Goal: Transaction & Acquisition: Subscribe to service/newsletter

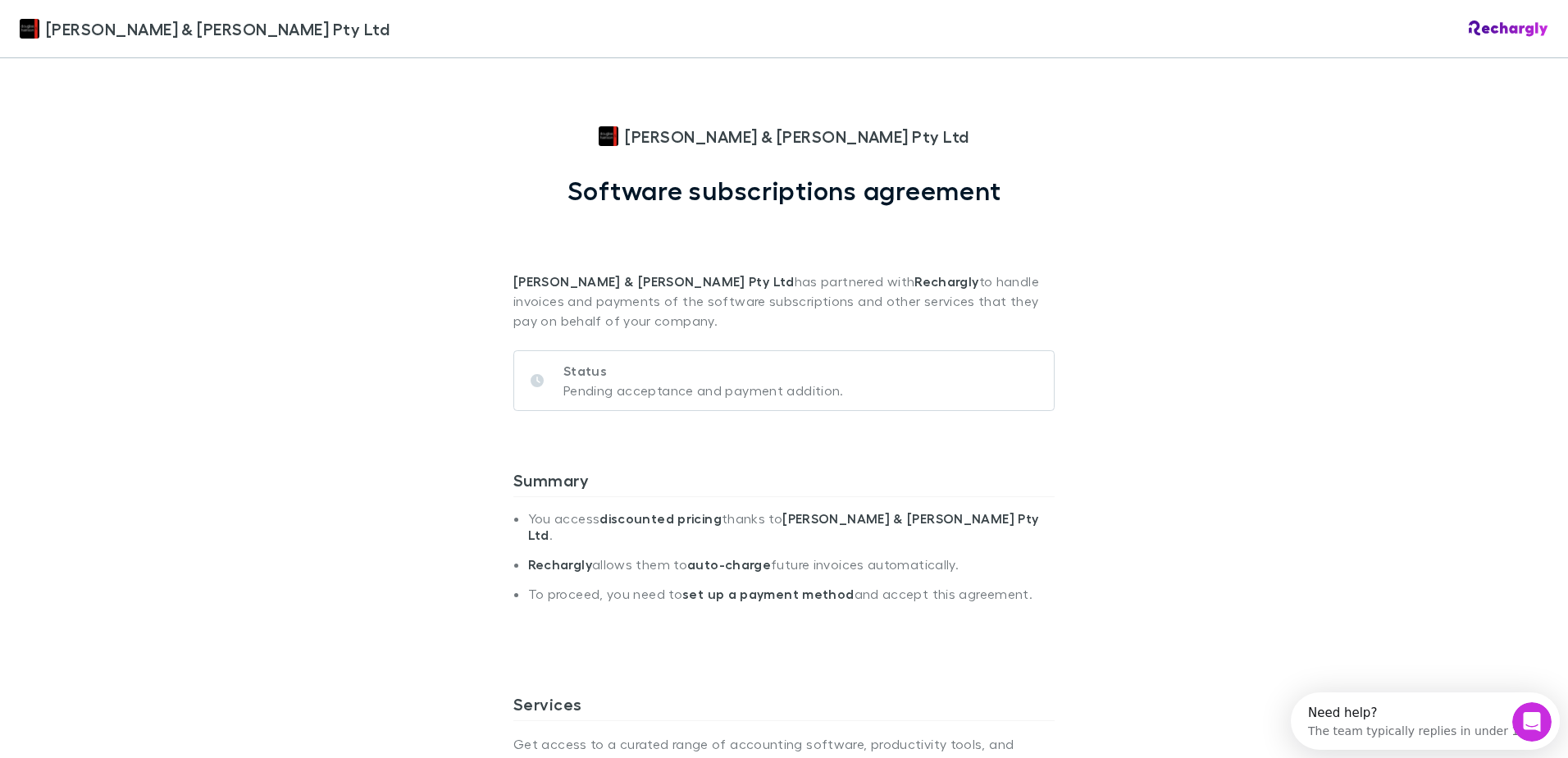
scroll to position [52, 0]
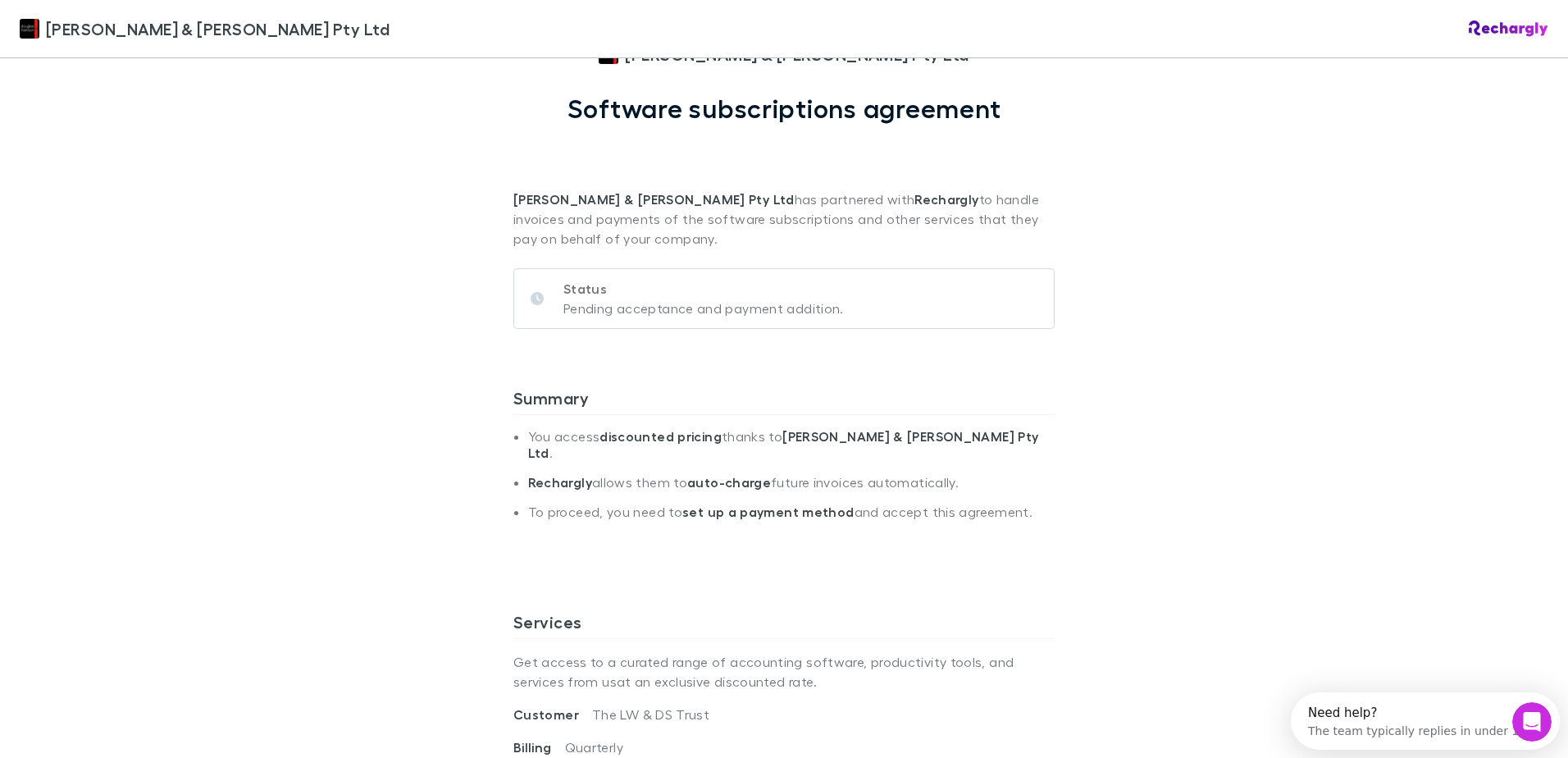
click at [677, 313] on p "Pending acceptance and payment addition." at bounding box center [703, 309] width 281 height 19
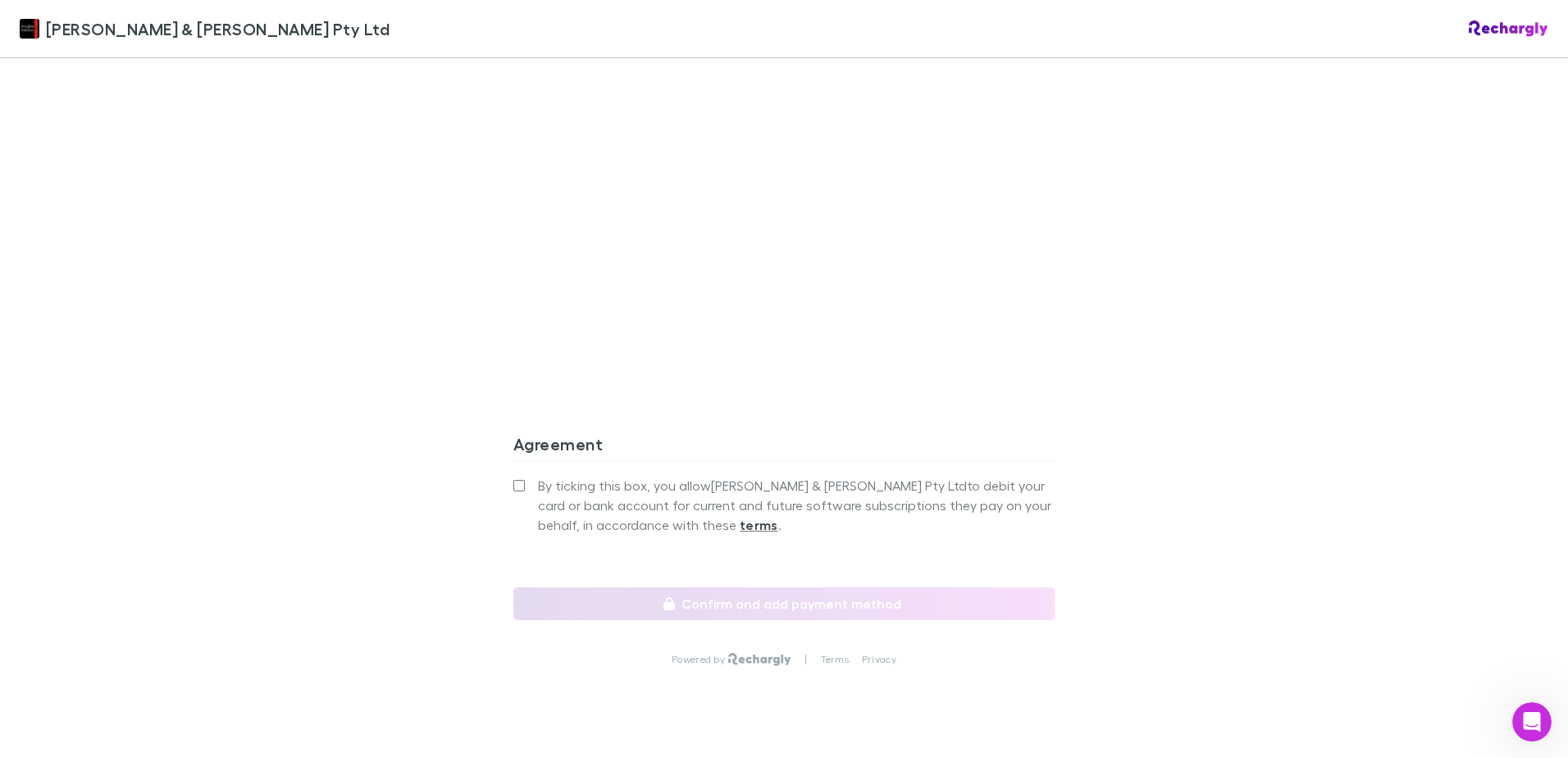
scroll to position [1349, 0]
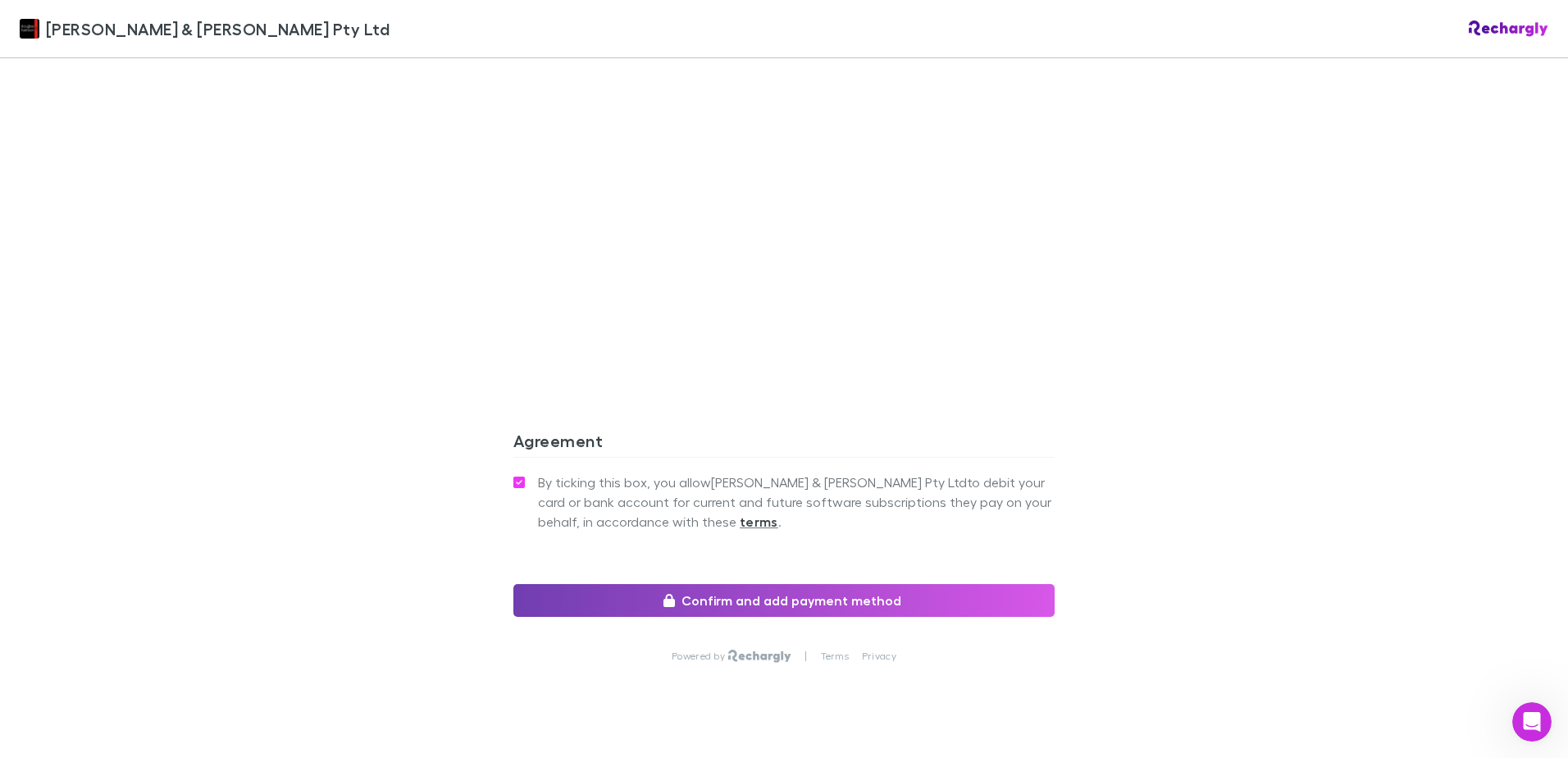
click at [745, 584] on button "Confirm and add payment method" at bounding box center [784, 601] width 542 height 33
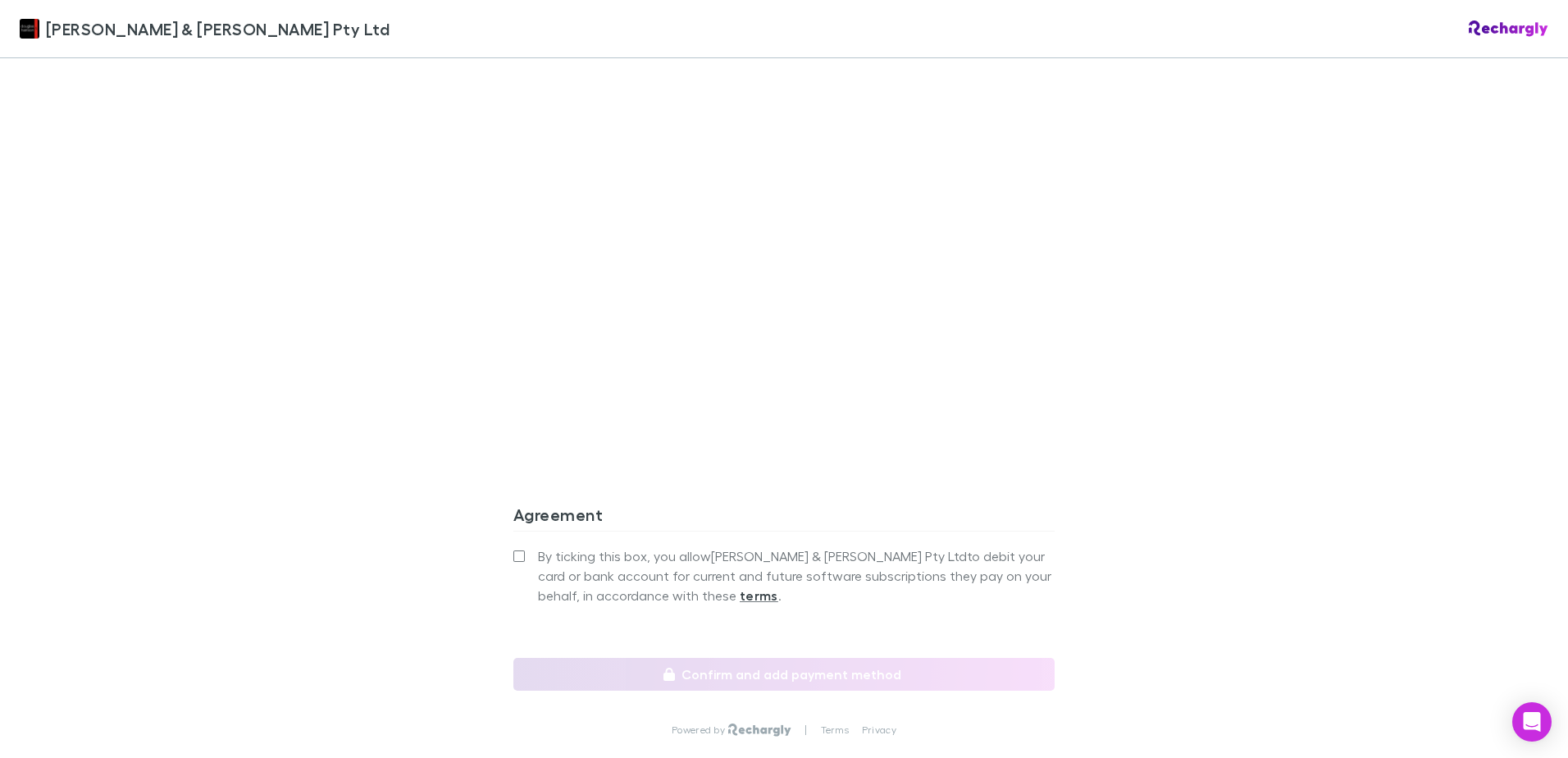
scroll to position [1349, 0]
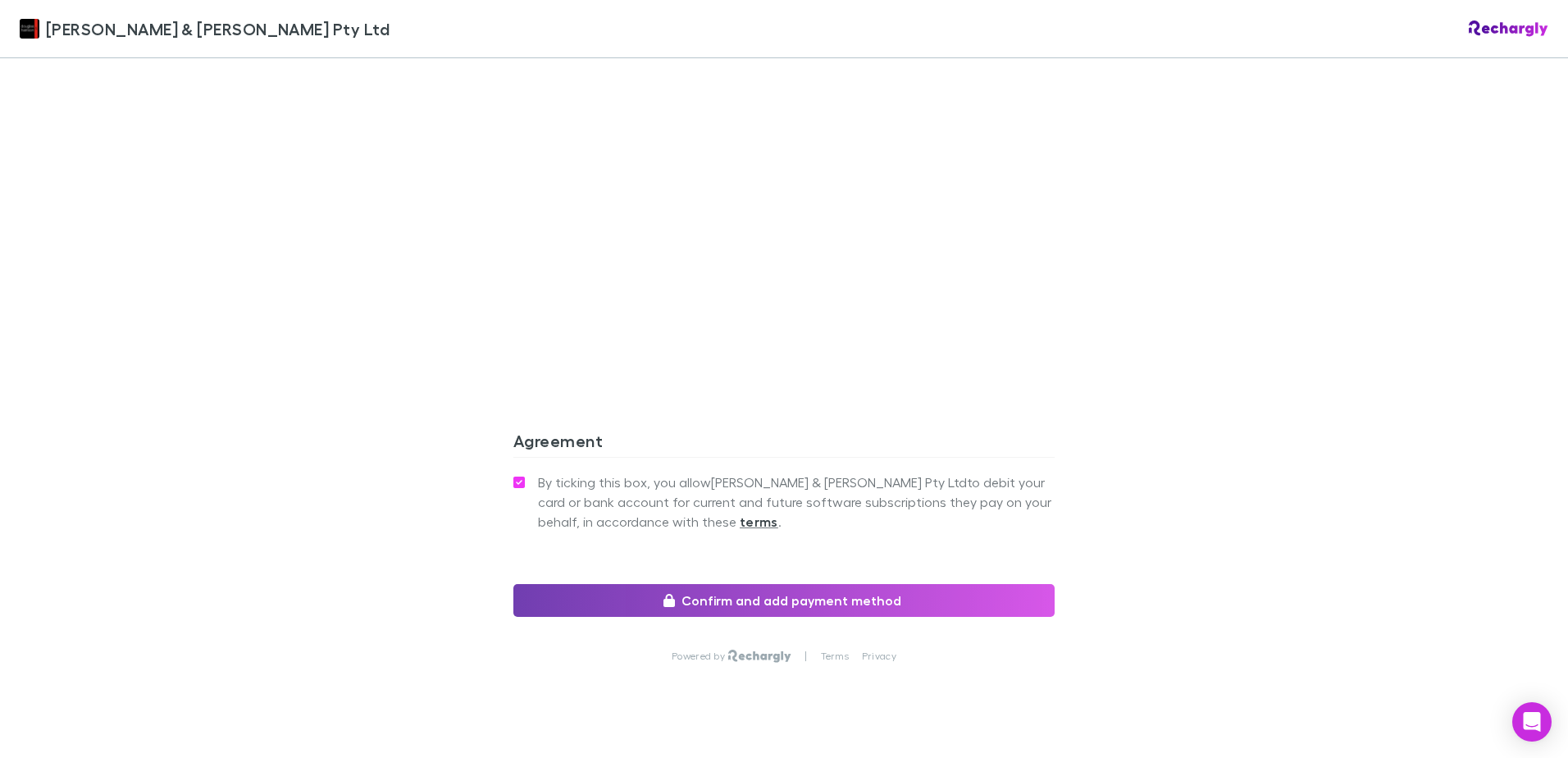
click at [762, 584] on button "Confirm and add payment method" at bounding box center [784, 601] width 542 height 33
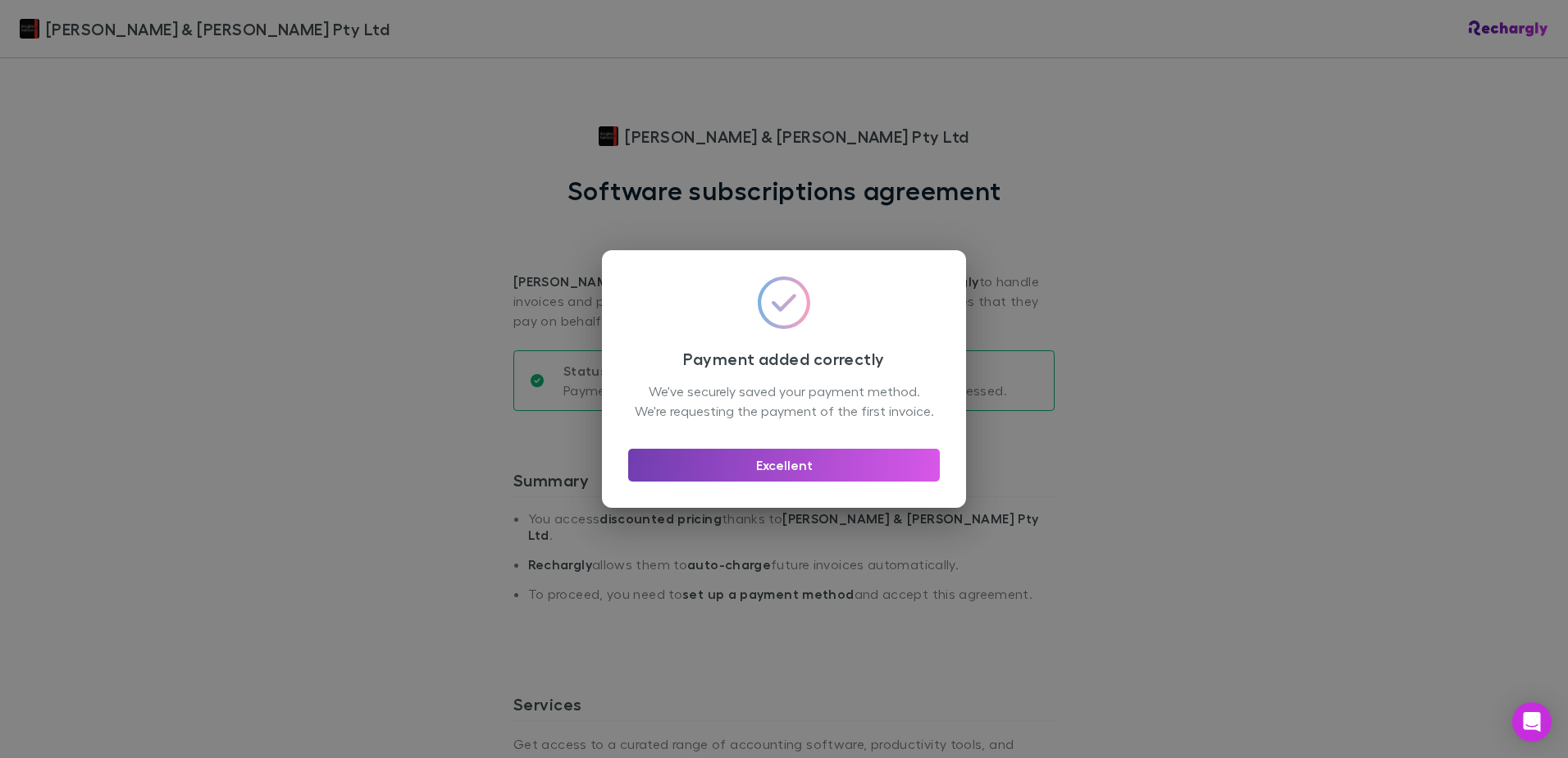
click at [849, 468] on button "Excellent" at bounding box center [784, 465] width 312 height 33
